Goal: Task Accomplishment & Management: Use online tool/utility

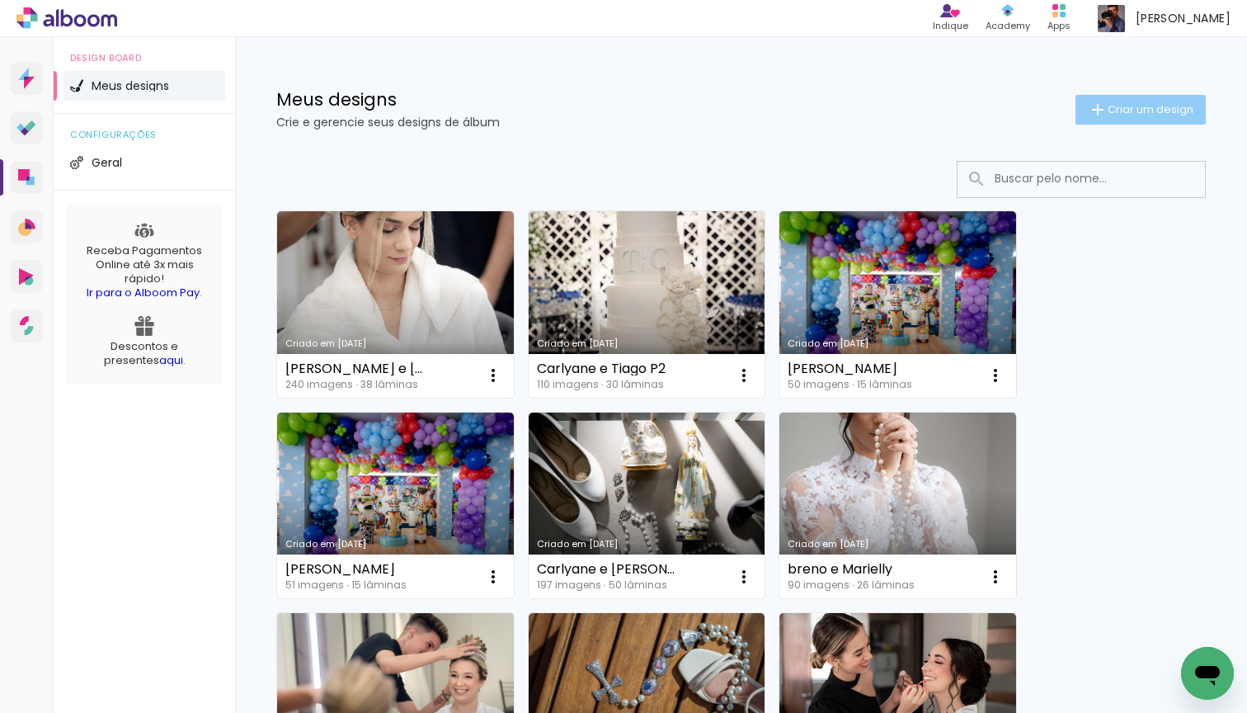
click at [1128, 107] on span "Criar um design" at bounding box center [1151, 109] width 86 height 11
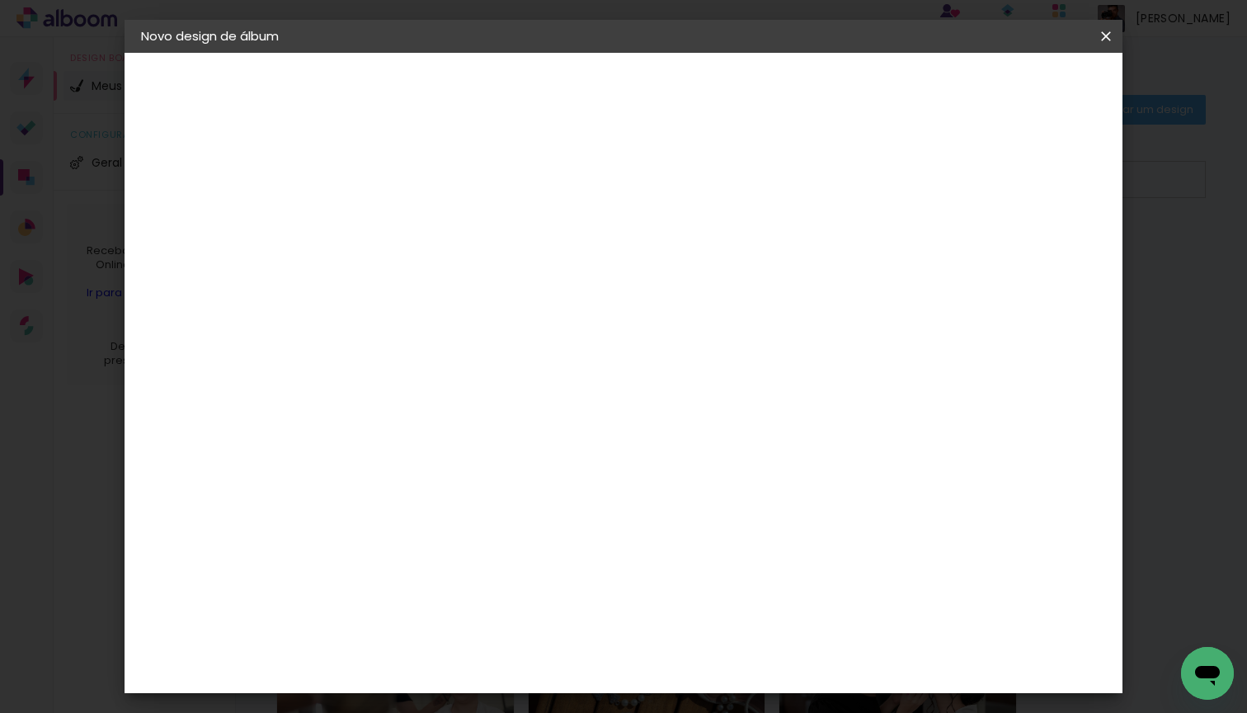
click at [411, 227] on input at bounding box center [411, 222] width 0 height 26
type input "[PERSON_NAME] e Ewerton"
type paper-input "[PERSON_NAME] e Ewerton"
click at [0, 0] on slot "Avançar" at bounding box center [0, 0] width 0 height 0
click at [542, 283] on paper-input-container at bounding box center [453, 264] width 178 height 37
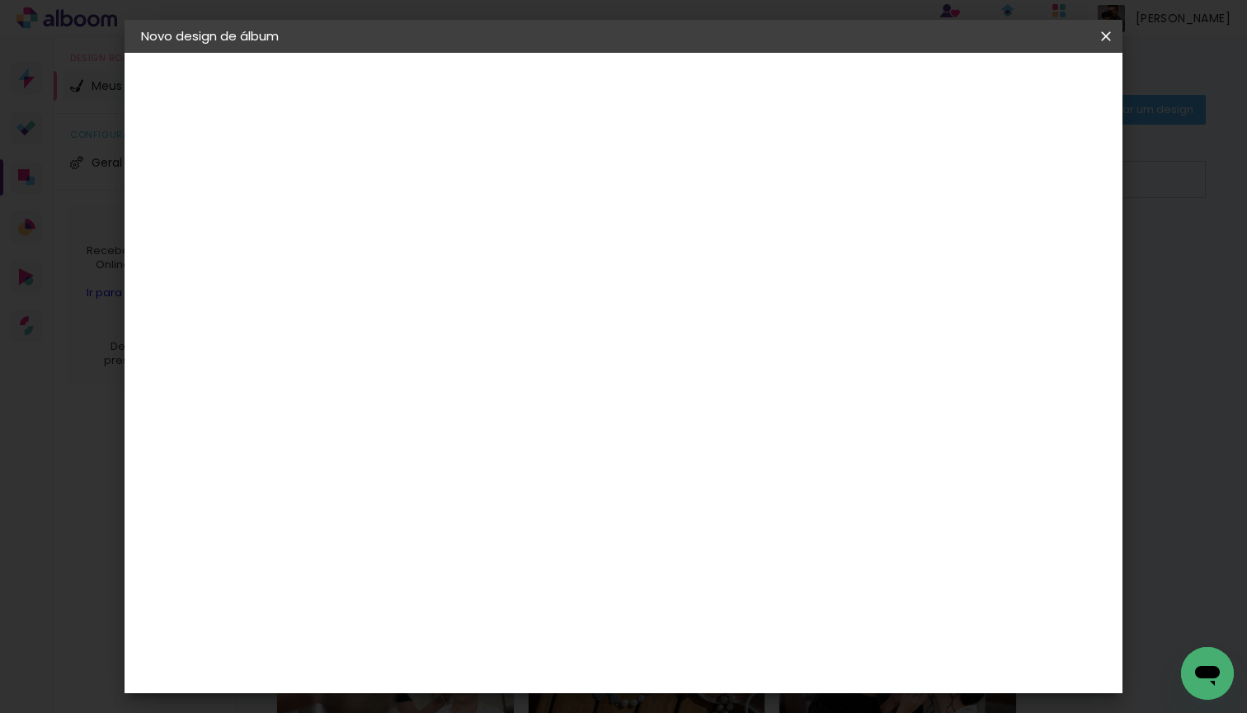
click at [536, 307] on input at bounding box center [453, 314] width 167 height 21
type input "p"
type input "viac"
type paper-input "viac"
click at [509, 384] on paper-item "Viacolor" at bounding box center [436, 373] width 145 height 36
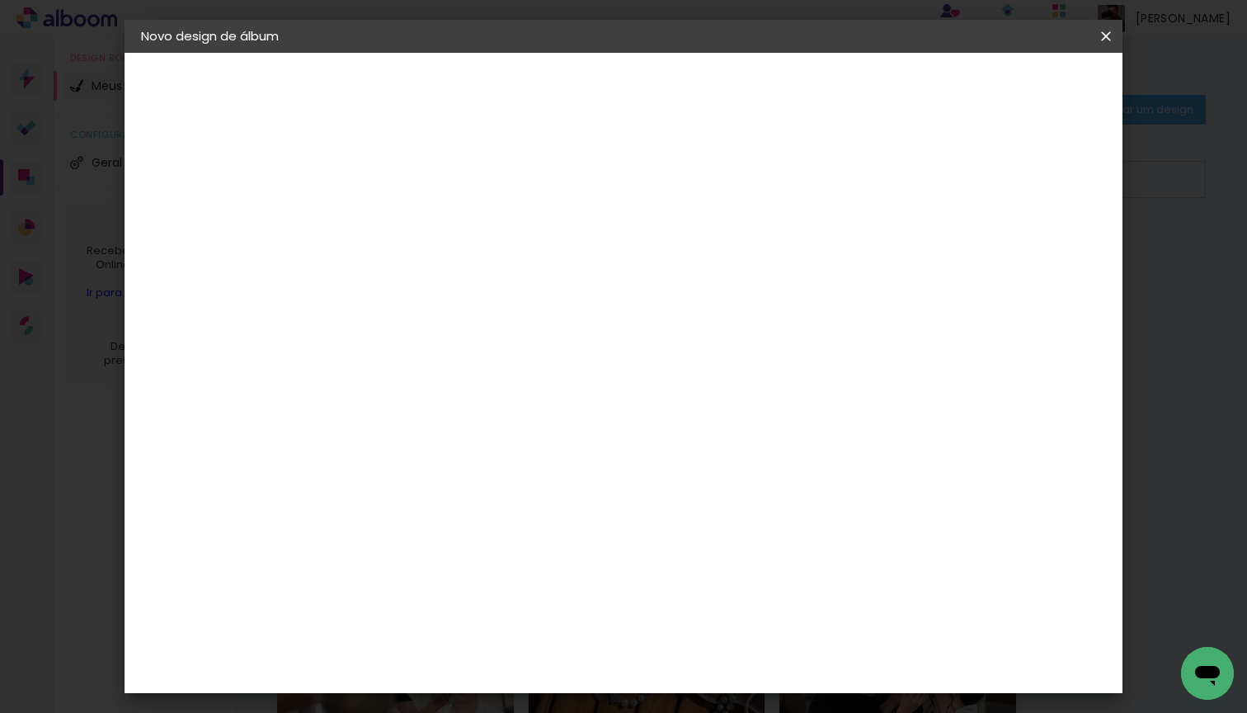
click at [676, 262] on paper-item "Tamanho Livre" at bounding box center [602, 251] width 147 height 36
click at [0, 0] on slot "Avançar" at bounding box center [0, 0] width 0 height 0
click at [0, 0] on slot "Voltar" at bounding box center [0, 0] width 0 height 0
click at [509, 381] on paper-item "Viacolor" at bounding box center [436, 373] width 145 height 36
click at [0, 0] on slot "Avançar" at bounding box center [0, 0] width 0 height 0
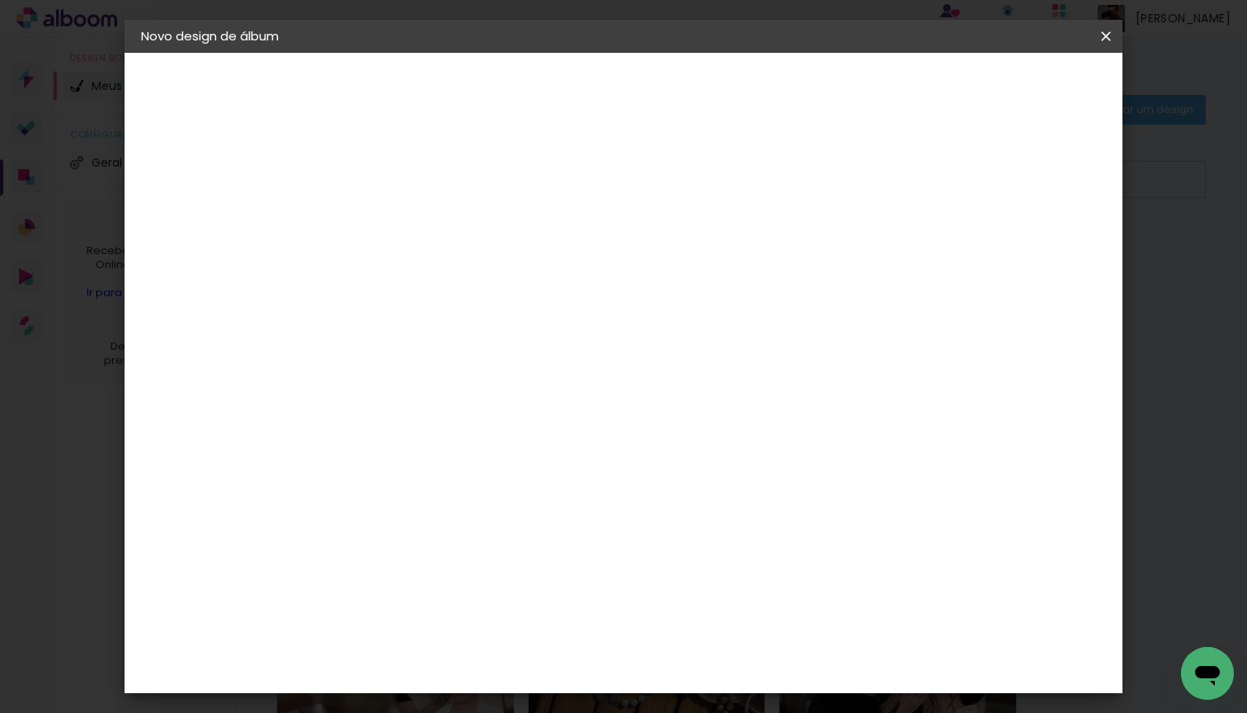
click at [475, 275] on input "text" at bounding box center [443, 288] width 64 height 26
click at [747, 269] on paper-item "Padrão" at bounding box center [731, 273] width 330 height 33
type input "Padrão"
click at [522, 300] on span "30 × 20" at bounding box center [483, 322] width 77 height 44
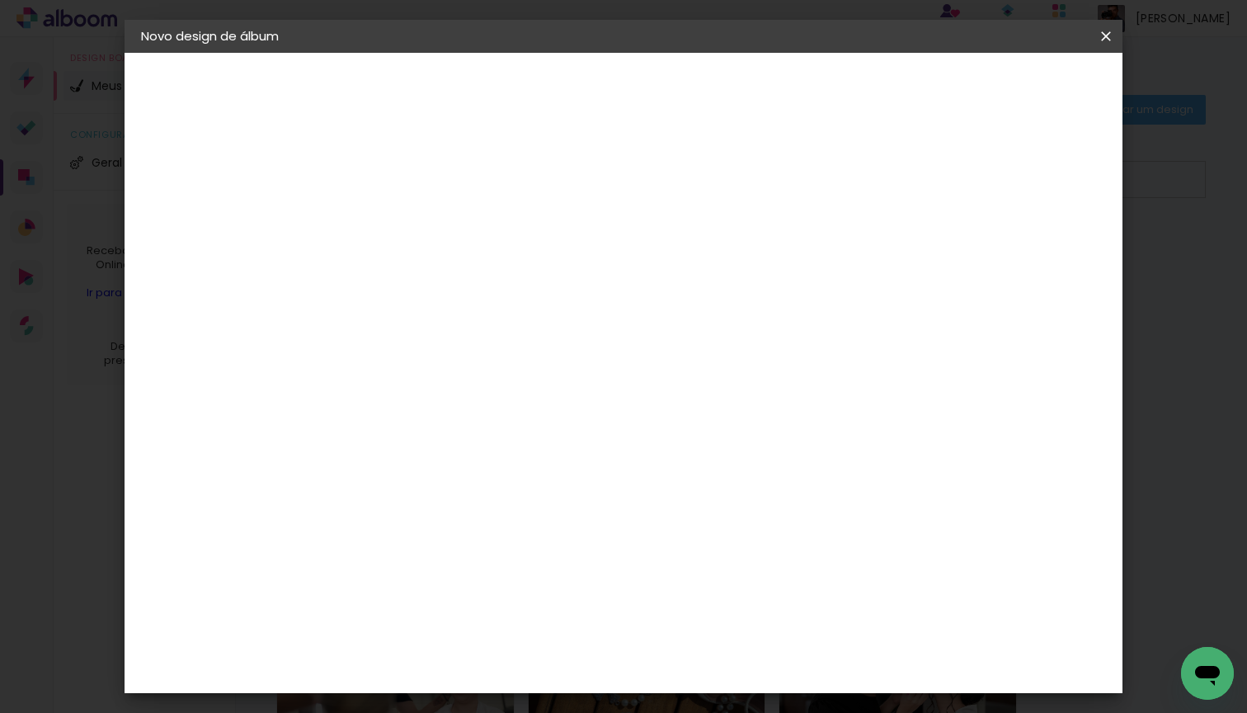
click at [0, 0] on slot "Avançar" at bounding box center [0, 0] width 0 height 0
click at [1002, 82] on span "Iniciar design" at bounding box center [964, 88] width 75 height 12
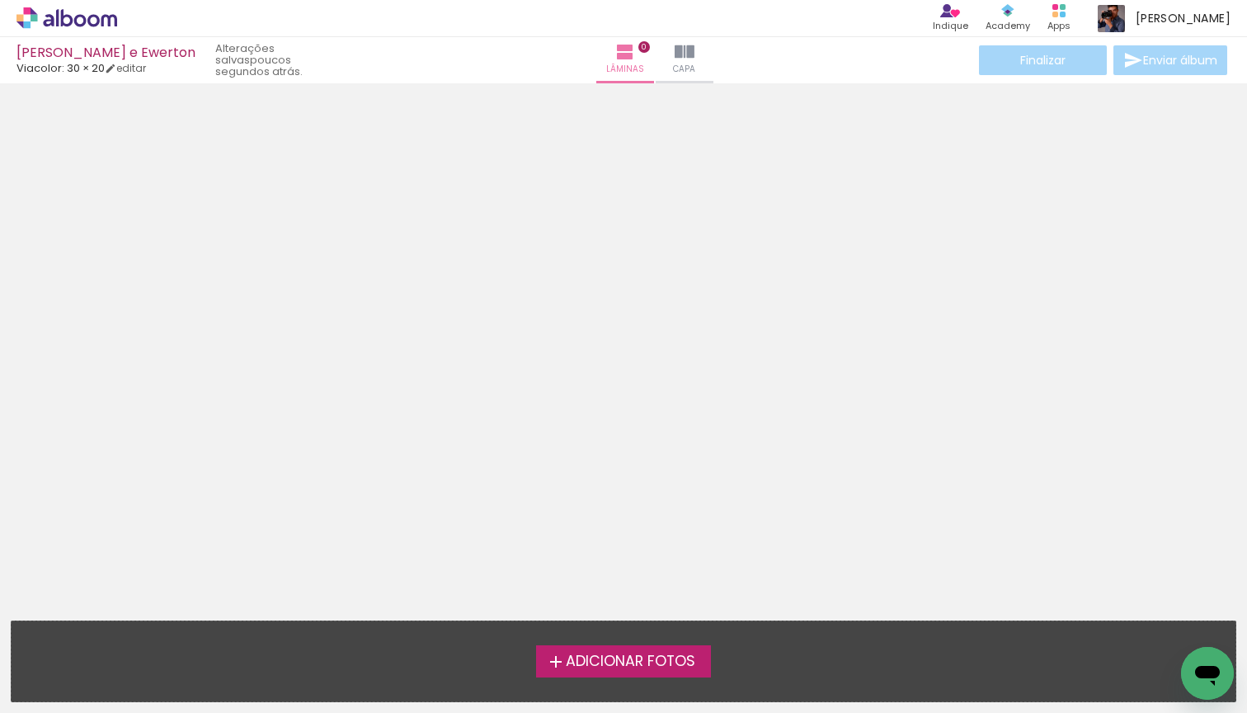
click at [658, 672] on label "Adicionar Fotos" at bounding box center [624, 660] width 176 height 31
click at [0, 0] on input "file" at bounding box center [0, 0] width 0 height 0
